Goal: Information Seeking & Learning: Find specific page/section

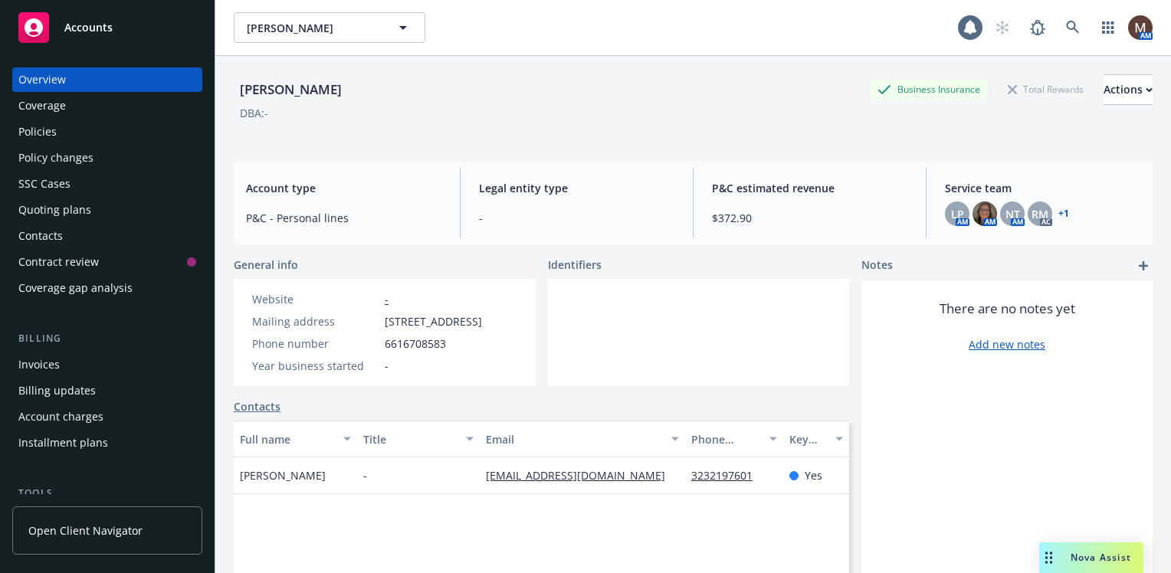
click at [52, 130] on div "Policies" at bounding box center [37, 132] width 38 height 25
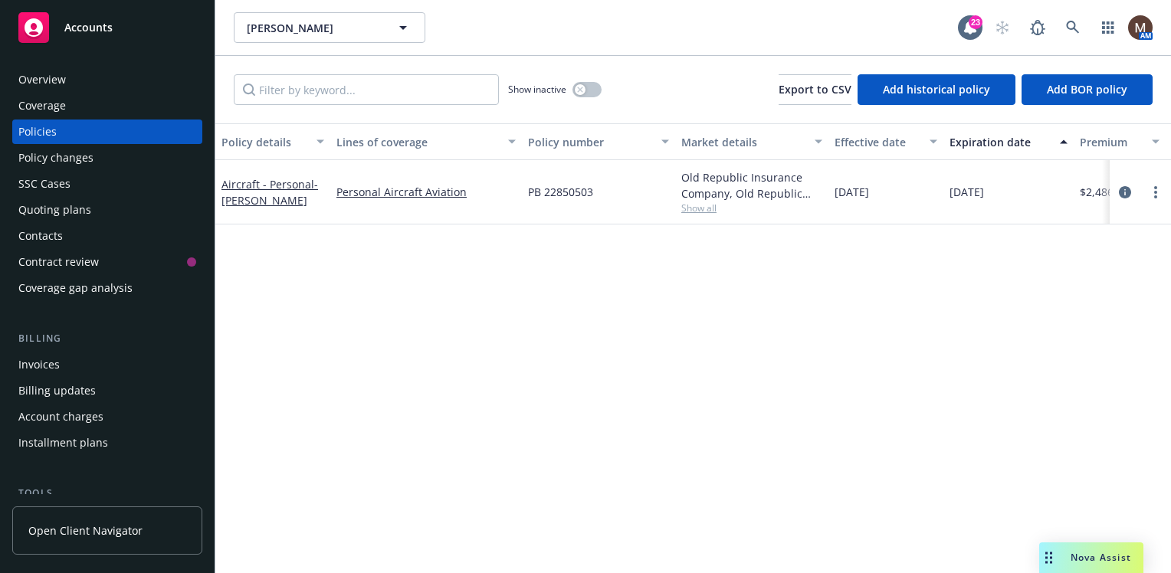
click at [638, 381] on div "Policy details Lines of coverage Policy number Market details Effective date Ex…" at bounding box center [693, 348] width 956 height 450
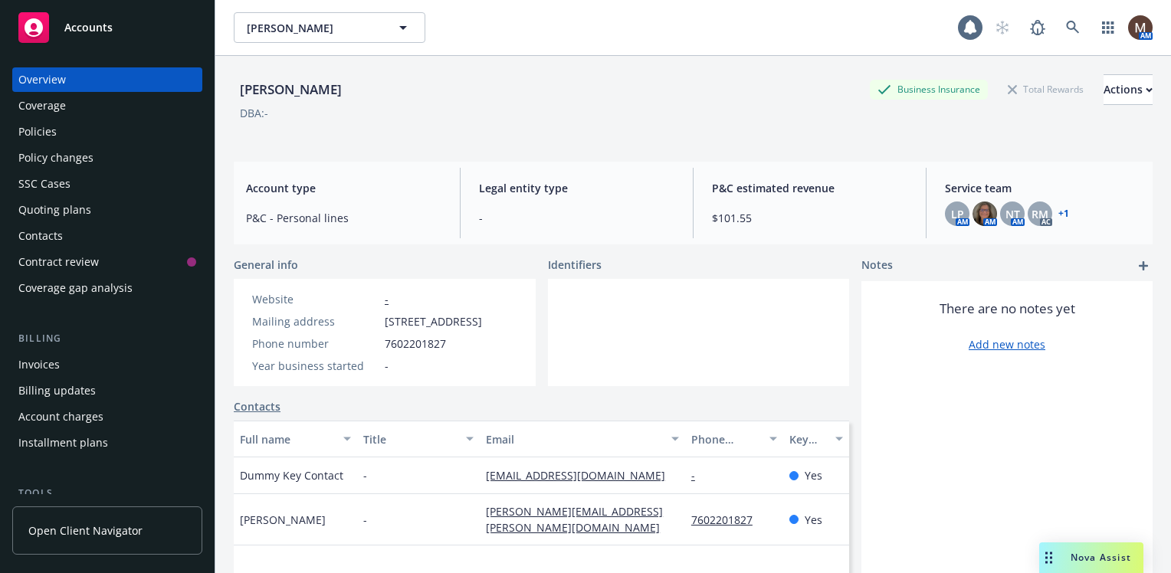
click at [52, 133] on div "Policies" at bounding box center [37, 132] width 38 height 25
